Goal: Information Seeking & Learning: Find specific fact

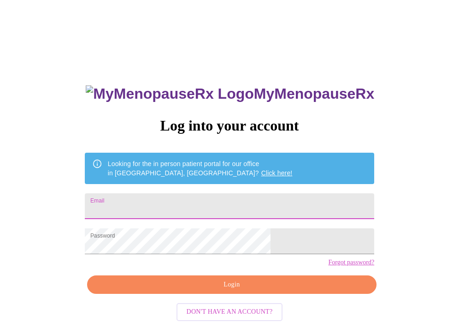
click at [261, 211] on input "Email" at bounding box center [230, 206] width 290 height 26
type input "jamilacollinsreedy@gmail.com"
click at [247, 290] on span "Login" at bounding box center [232, 285] width 268 height 12
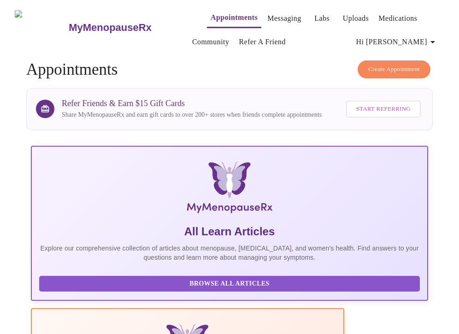
click at [394, 15] on link "Medications" at bounding box center [397, 18] width 39 height 13
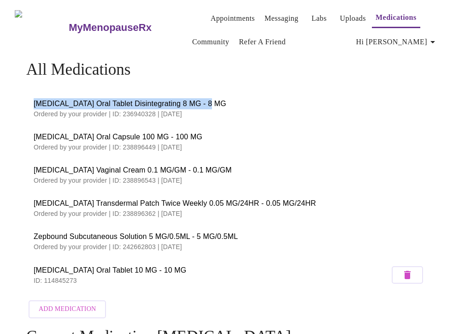
drag, startPoint x: 30, startPoint y: 100, endPoint x: 202, endPoint y: 99, distance: 172.4
click at [202, 99] on span "Ondansetron Oral Tablet Disintegrating 8 MG - 8 MG" at bounding box center [230, 103] width 392 height 11
copy span "Ondansetron Oral Tablet Disintegrating 8 MG - 8 MG"
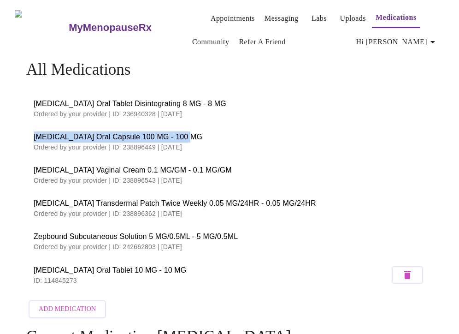
drag, startPoint x: 26, startPoint y: 134, endPoint x: 194, endPoint y: 138, distance: 167.4
click at [194, 138] on li "Progesterone Oral Capsule 100 MG - 100 MG Ordered by your provider | ID: 238896…" at bounding box center [229, 141] width 407 height 33
copy span "Progesterone Oral Capsule 100 MG - 100 MG"
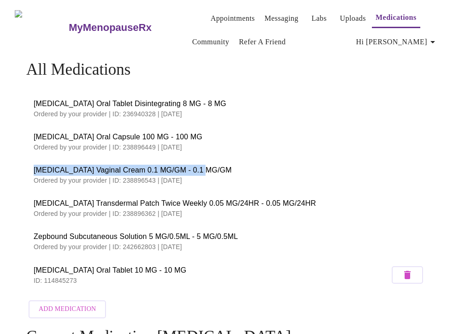
drag, startPoint x: 29, startPoint y: 167, endPoint x: 198, endPoint y: 165, distance: 169.2
click at [198, 165] on li "Estradiol Vaginal Cream 0.1 MG/GM - 0.1 MG/GM Ordered by your provider | ID: 23…" at bounding box center [229, 174] width 407 height 33
copy span "Estradiol Vaginal Cream 0.1 MG/GM - 0.1 MG/GM"
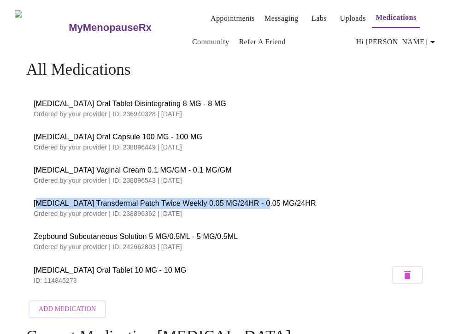
drag, startPoint x: 39, startPoint y: 197, endPoint x: 249, endPoint y: 197, distance: 210.7
click at [249, 198] on span "Estradiol Transdermal Patch Twice Weekly 0.05 MG/24HR - 0.05 MG/24HR" at bounding box center [230, 203] width 392 height 11
drag, startPoint x: 282, startPoint y: 198, endPoint x: 26, endPoint y: 201, distance: 255.9
click at [26, 201] on li "Estradiol Transdermal Patch Twice Weekly 0.05 MG/24HR - 0.05 MG/24HR Ordered by…" at bounding box center [229, 207] width 407 height 33
copy span "Estradiol Transdermal Patch Twice Weekly 0.05 MG/24HR - 0.05 MG/24HR"
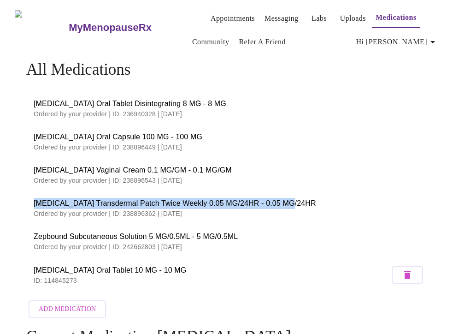
drag, startPoint x: 30, startPoint y: 234, endPoint x: 236, endPoint y: 239, distance: 205.7
click at [236, 239] on div "Zepbound Subcutaneous Solution 5 MG/0.5ML - 5 MG/0.5ML Ordered by your provider…" at bounding box center [230, 241] width 392 height 20
click at [236, 242] on p "Ordered by your provider | ID: 242662803 | 09/30/2025" at bounding box center [230, 246] width 392 height 9
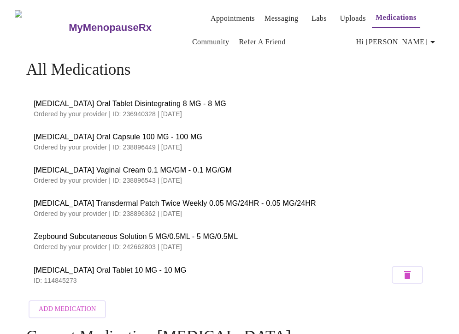
click at [251, 243] on p "Ordered by your provider | ID: 242662803 | 09/30/2025" at bounding box center [230, 246] width 392 height 9
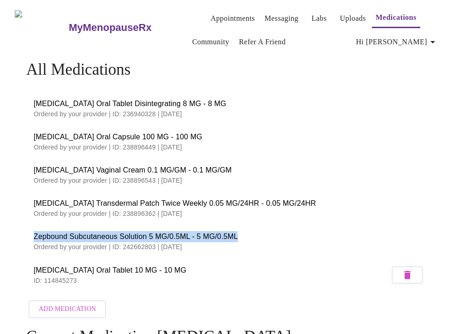
drag, startPoint x: 237, startPoint y: 233, endPoint x: 15, endPoint y: 231, distance: 222.2
click at [15, 231] on div "All Medications Ondansetron Oral Tablet Disintegrating 8 MG - 8 MG Ordered by y…" at bounding box center [230, 255] width 452 height 390
copy span "Zepbound Subcutaneous Solution 5 MG/0.5ML - 5 MG/0.5ML"
